Goal: Book appointment/travel/reservation

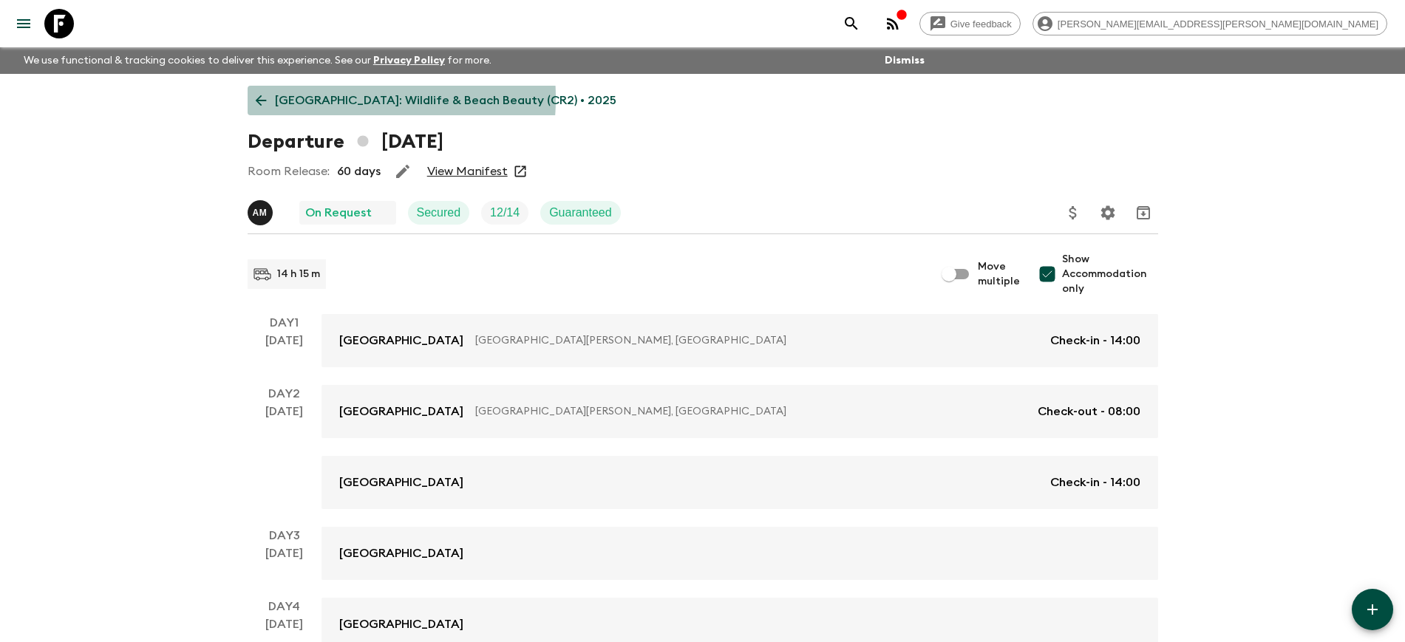
click at [313, 98] on p "[GEOGRAPHIC_DATA]: Wildlife & Beach Beauty (CR2) • 2025" at bounding box center [445, 101] width 341 height 18
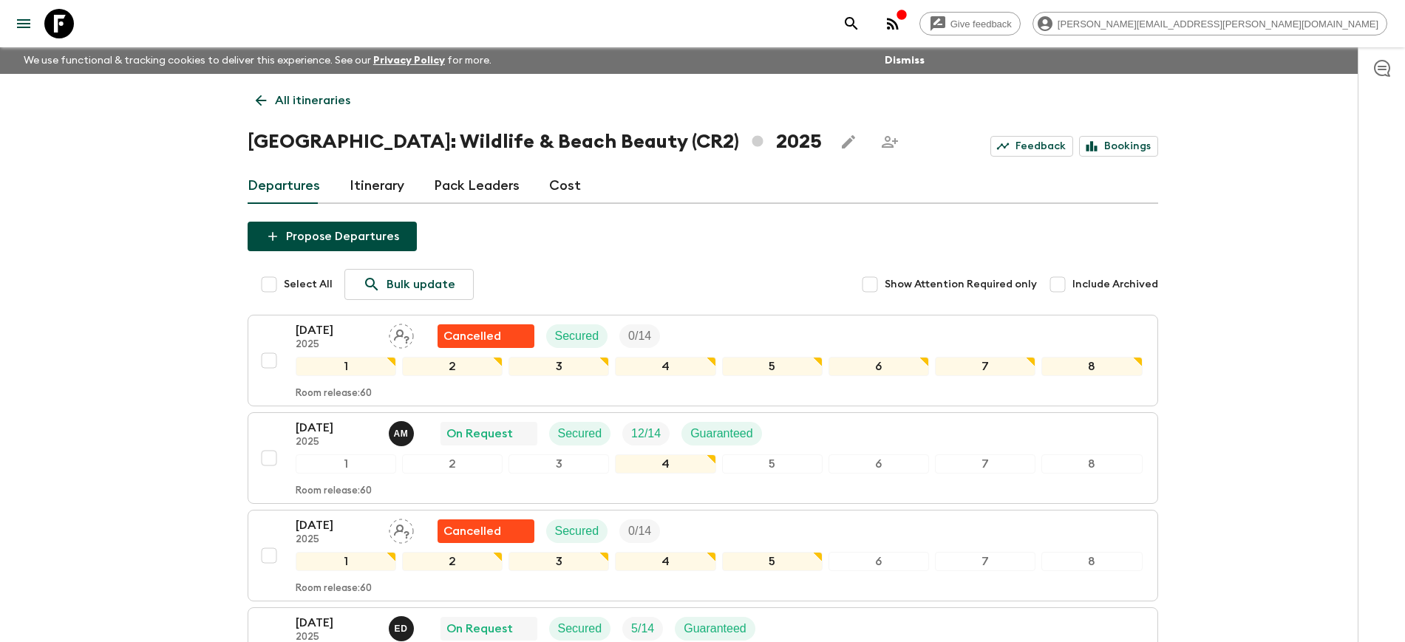
drag, startPoint x: 164, startPoint y: 449, endPoint x: 127, endPoint y: 447, distance: 37.0
click at [58, 20] on icon at bounding box center [59, 24] width 30 height 30
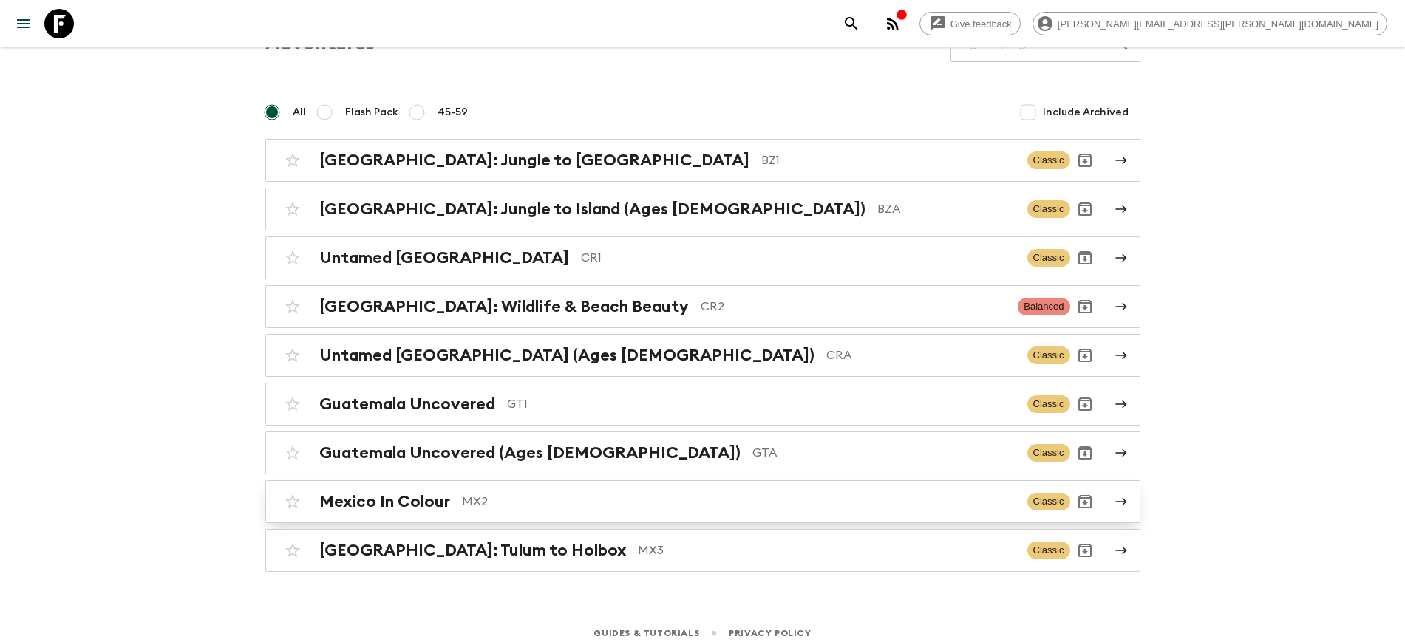
scroll to position [89, 0]
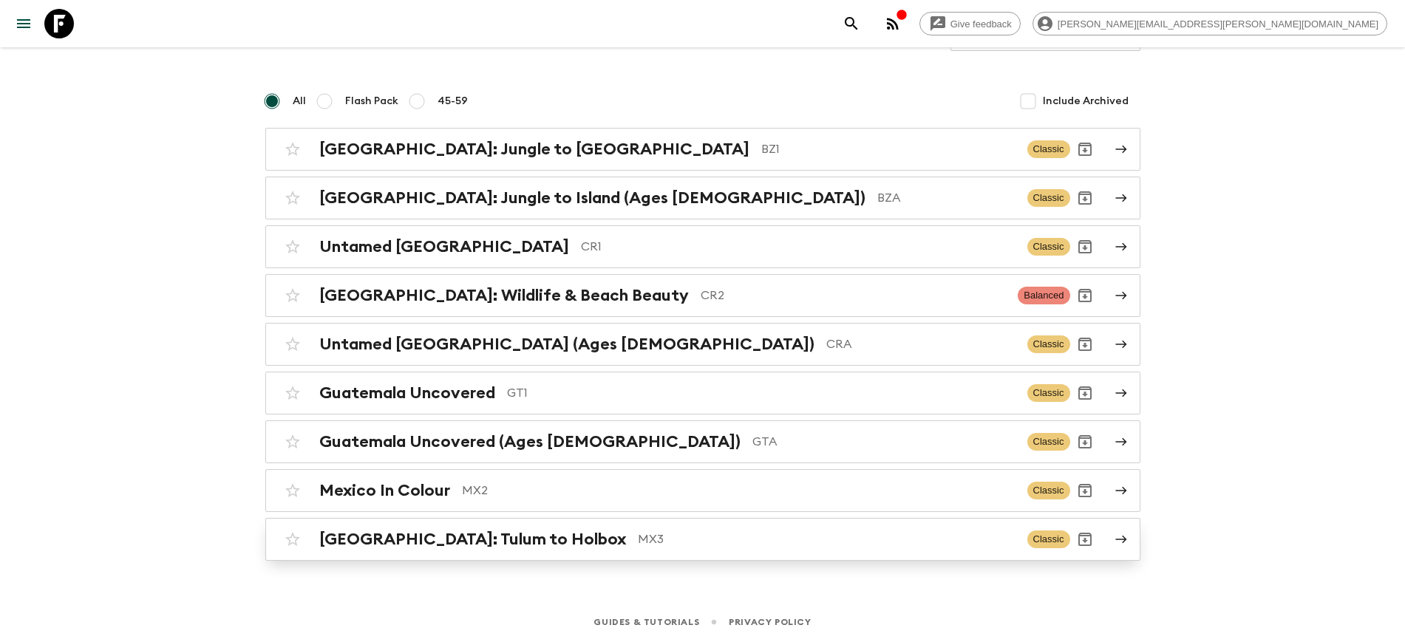
click at [390, 537] on h2 "[GEOGRAPHIC_DATA]: Tulum to Holbox" at bounding box center [472, 539] width 307 height 19
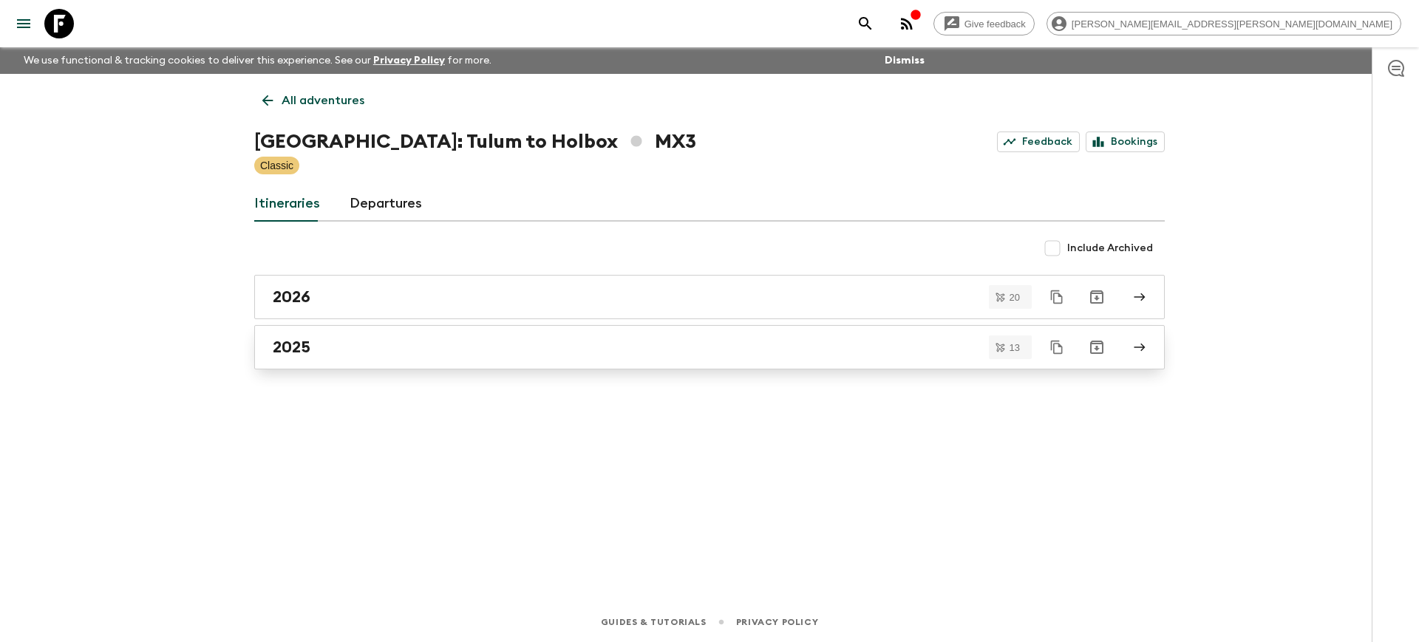
click at [317, 357] on link "2025" at bounding box center [709, 347] width 911 height 44
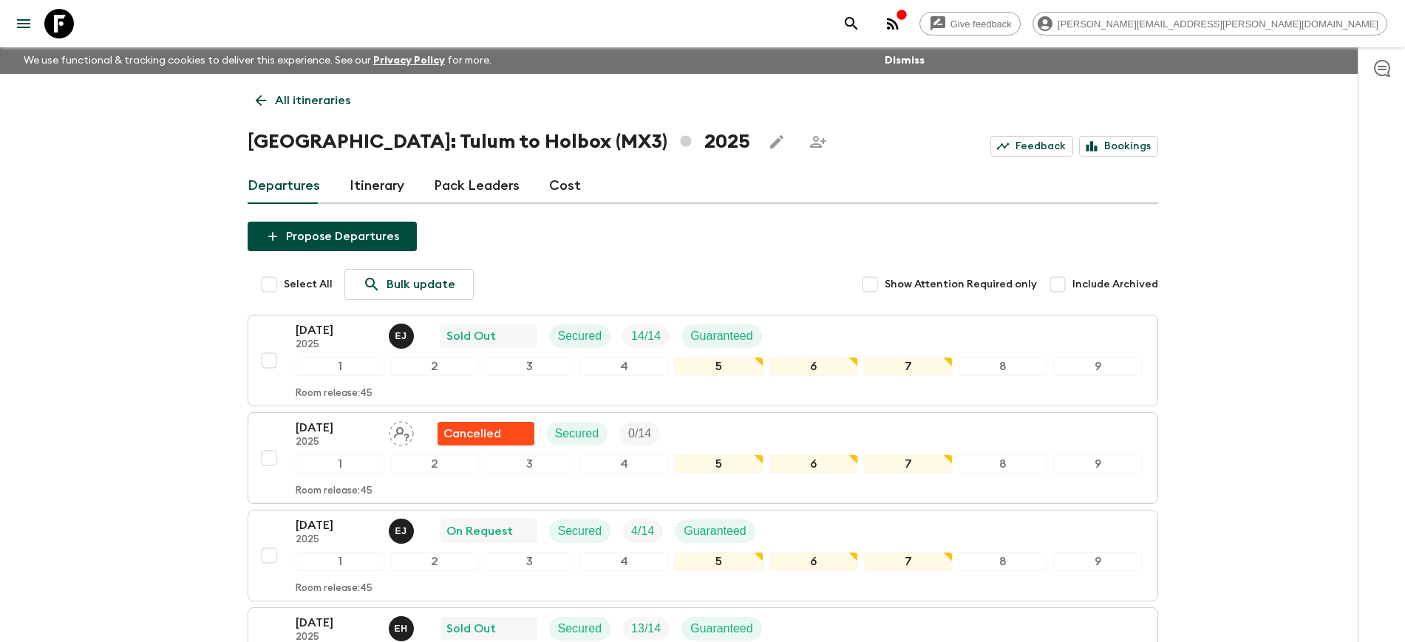
click at [324, 331] on p "[DATE]" at bounding box center [336, 331] width 81 height 18
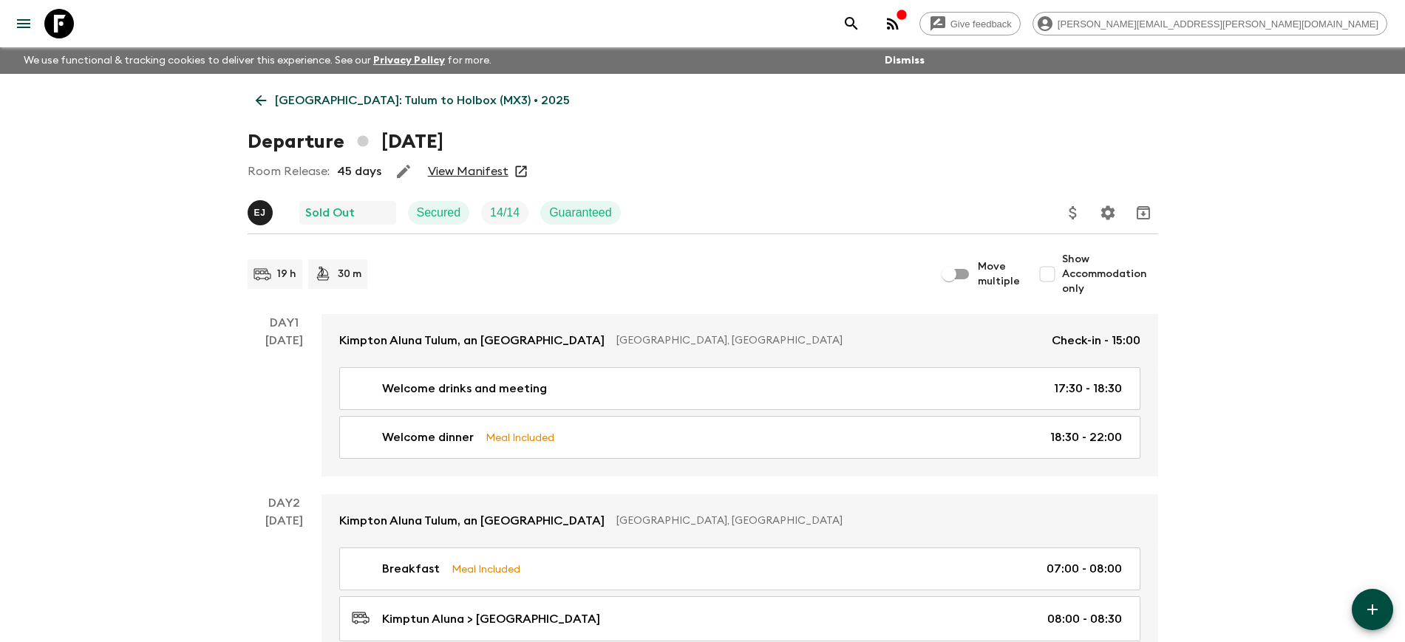
click at [1056, 278] on input "Show Accommodation only" at bounding box center [1048, 274] width 30 height 30
checkbox input "true"
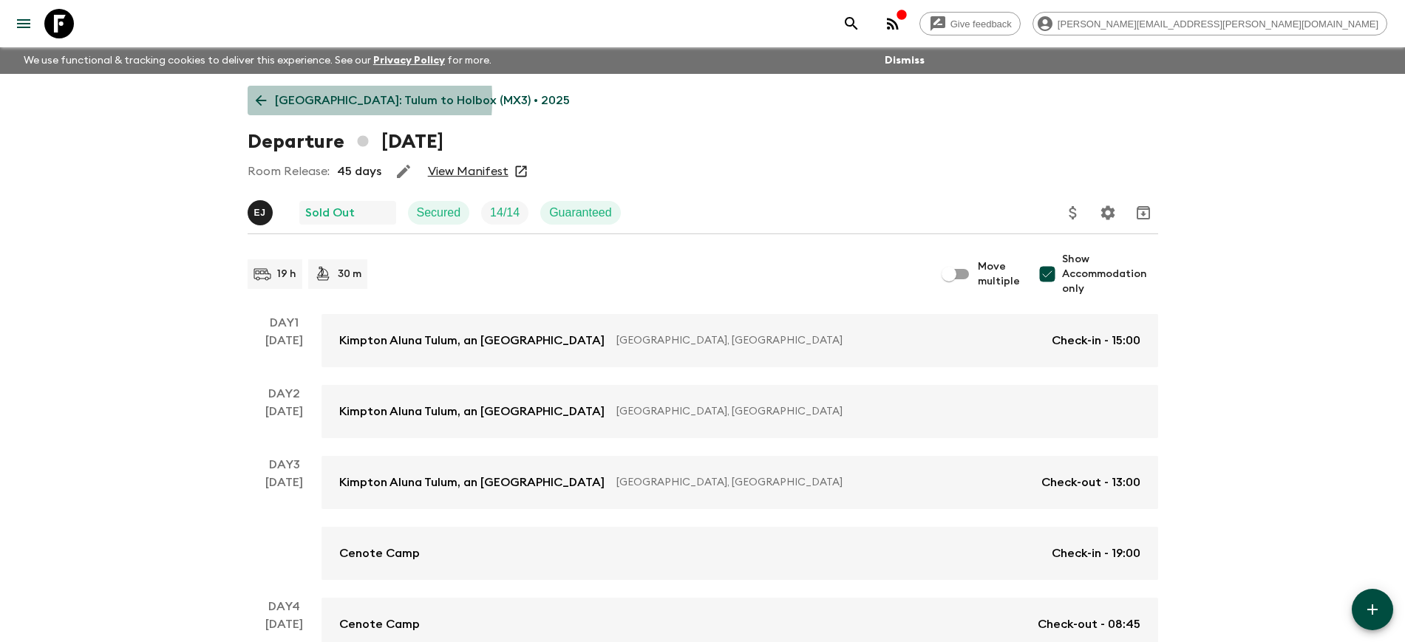
click at [271, 99] on link "[GEOGRAPHIC_DATA]: Tulum to Holbox (MX3) • 2025" at bounding box center [413, 101] width 330 height 30
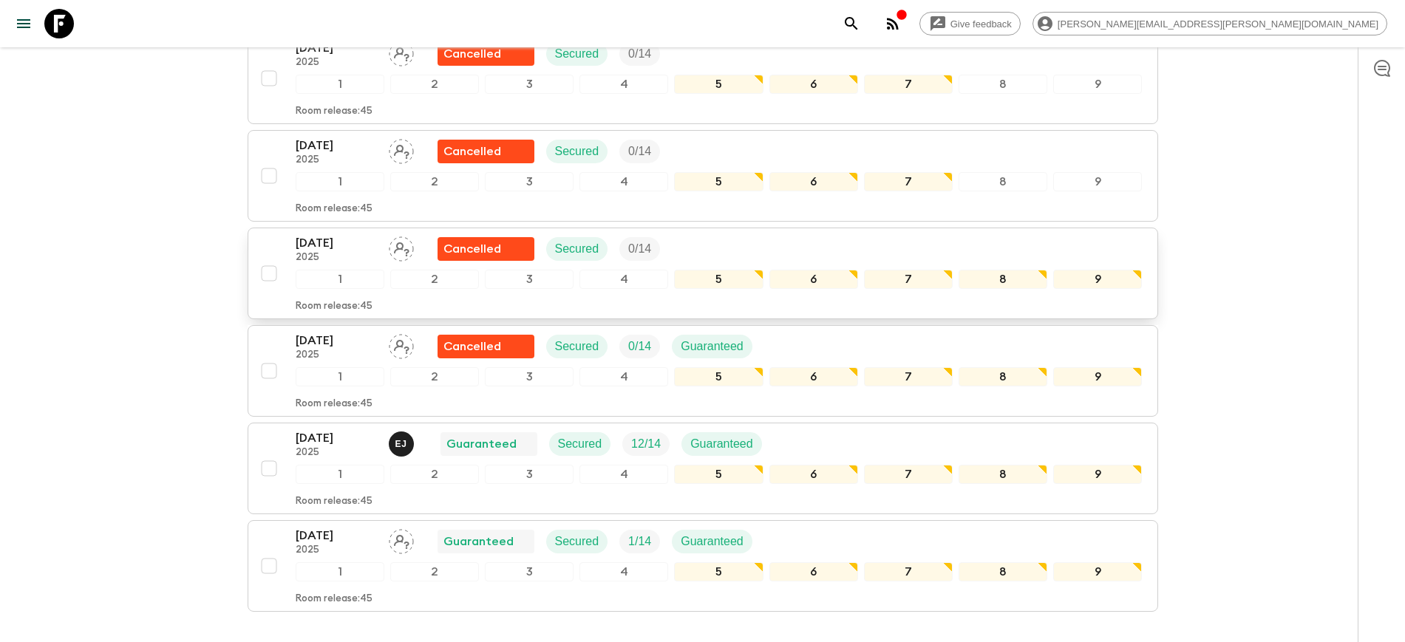
scroll to position [977, 0]
